Goal: Information Seeking & Learning: Learn about a topic

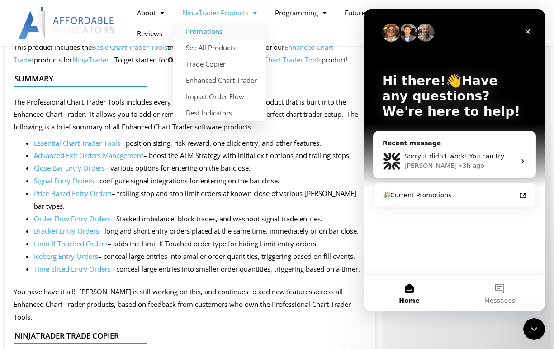
click at [215, 32] on link "Promotions" at bounding box center [219, 31] width 93 height 16
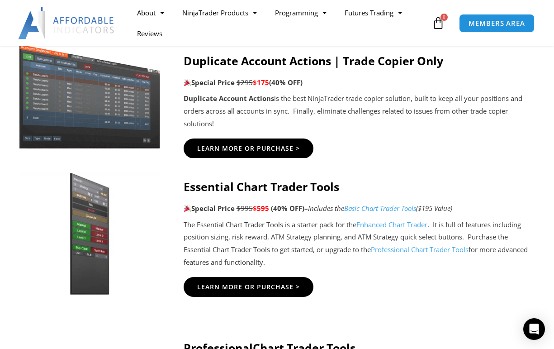
scroll to position [665, 0]
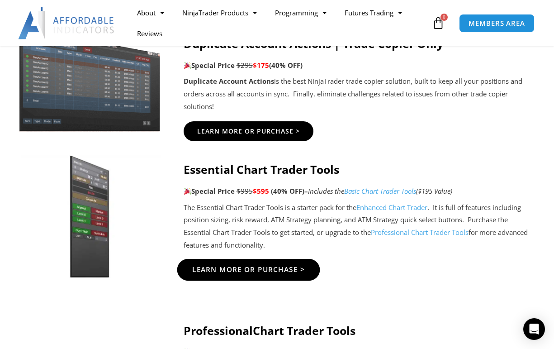
click at [269, 266] on span "Learn More Or Purchase >" at bounding box center [248, 269] width 113 height 7
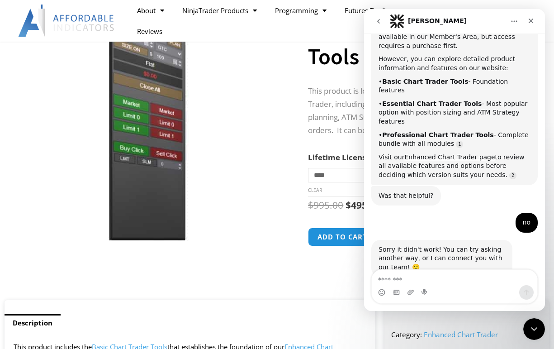
scroll to position [100, 0]
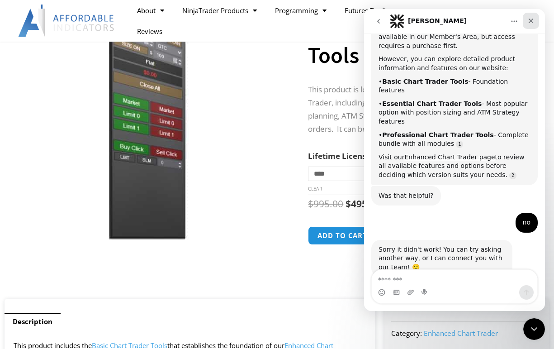
click at [533, 22] on icon "Close" at bounding box center [531, 21] width 5 height 5
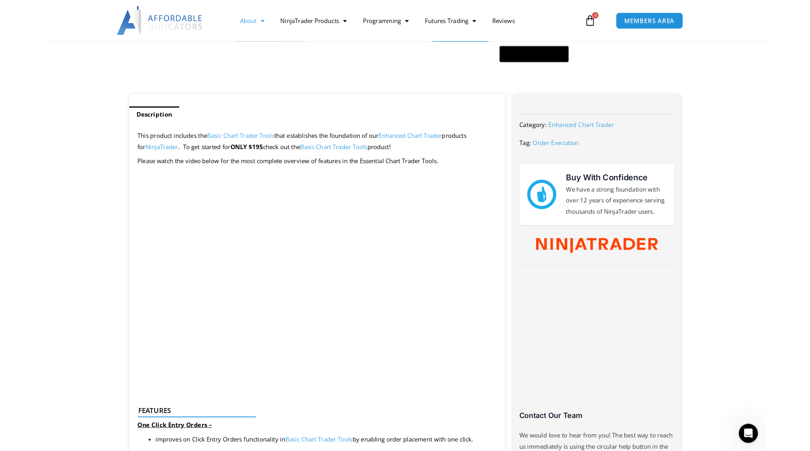
scroll to position [923, 0]
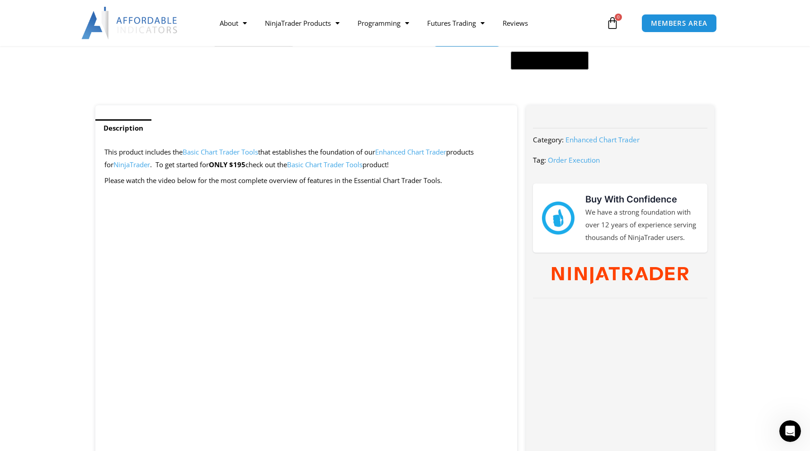
click at [337, 166] on link "Basic Chart Trader Tools" at bounding box center [325, 164] width 76 height 9
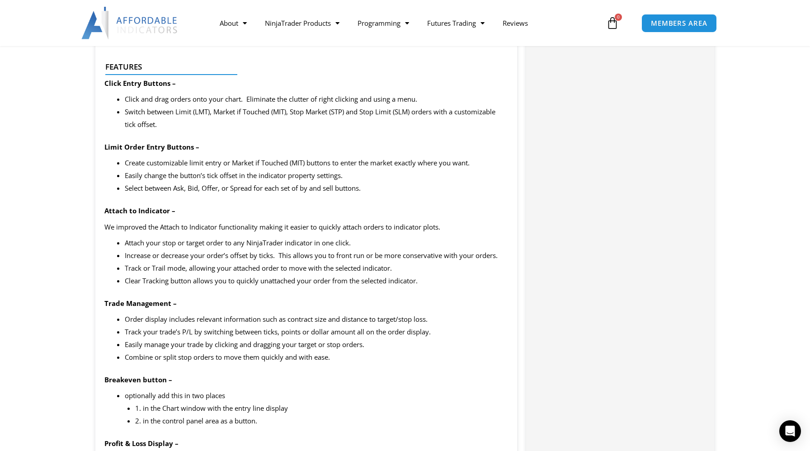
scroll to position [869, 0]
